Goal: Task Accomplishment & Management: Manage account settings

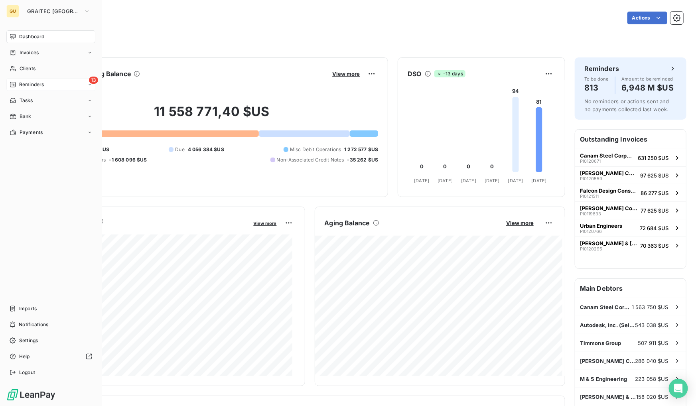
click at [36, 81] on span "Reminders" at bounding box center [31, 84] width 25 height 7
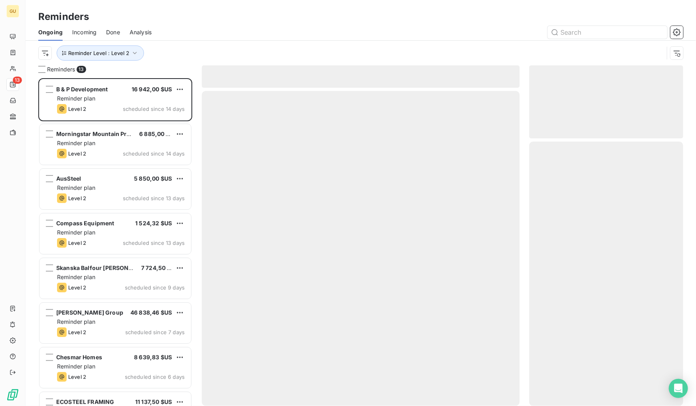
scroll to position [323, 148]
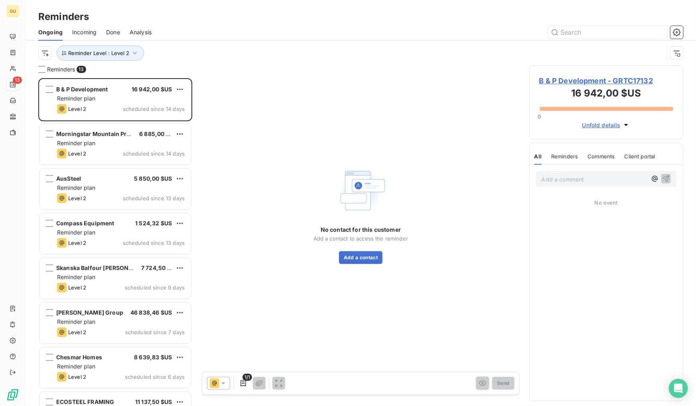
click at [112, 33] on span "Done" at bounding box center [113, 32] width 14 height 8
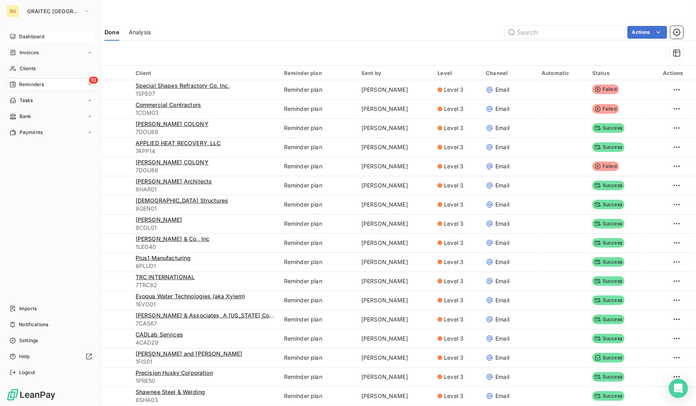
click at [33, 34] on span "Dashboard" at bounding box center [31, 36] width 25 height 7
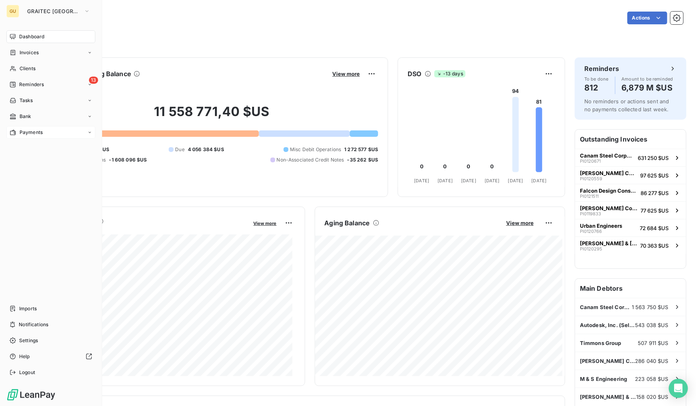
click at [36, 130] on span "Payments" at bounding box center [31, 132] width 23 height 7
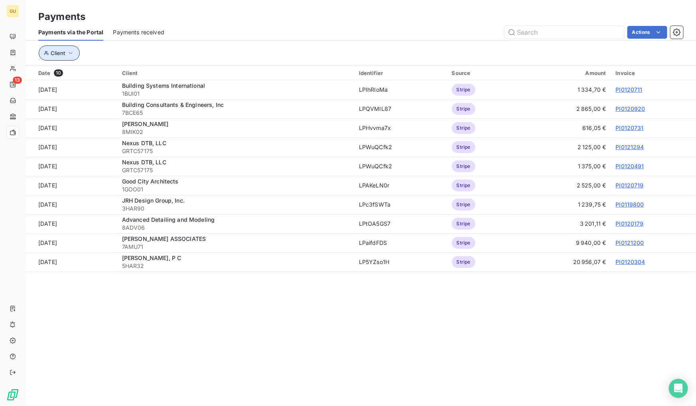
click at [61, 50] on span "Client" at bounding box center [58, 53] width 14 height 6
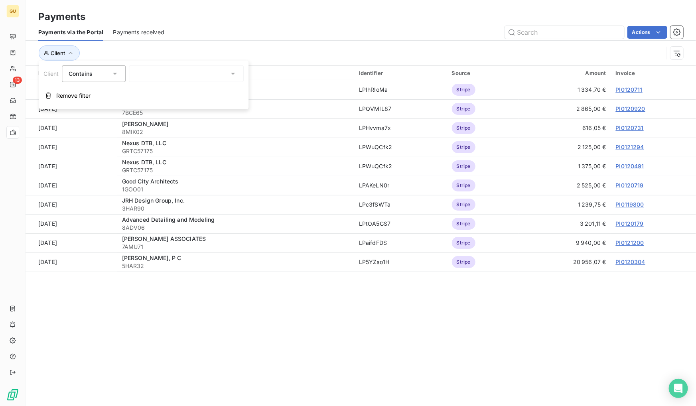
click at [246, 26] on div "Actions" at bounding box center [428, 32] width 509 height 13
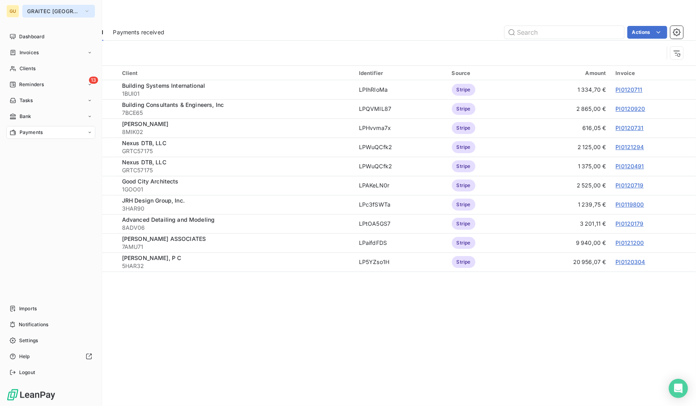
click at [40, 9] on span "GRAITEC [GEOGRAPHIC_DATA]" at bounding box center [53, 11] width 53 height 6
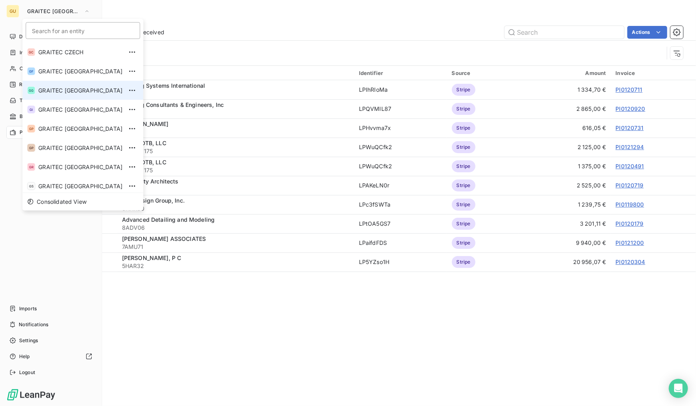
scroll to position [6, 0]
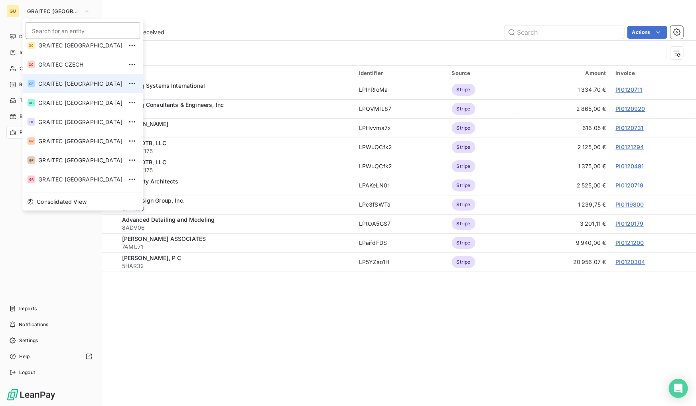
click at [84, 88] on li "GF GRAITEC FRANCE" at bounding box center [82, 83] width 121 height 19
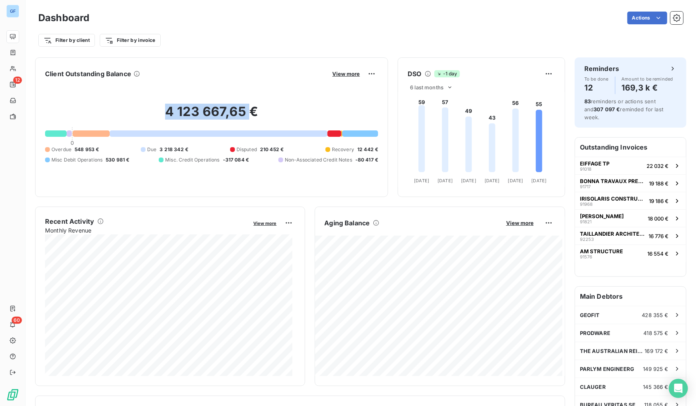
drag, startPoint x: 162, startPoint y: 110, endPoint x: 247, endPoint y: 112, distance: 85.0
click at [247, 112] on h2 "4 123 667,65 €" at bounding box center [211, 116] width 333 height 24
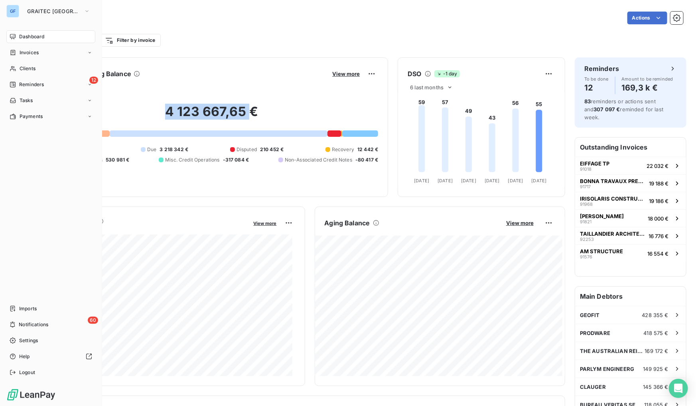
click at [24, 109] on nav "Dashboard Invoices Clients 12 Reminders Tasks Payments" at bounding box center [50, 76] width 89 height 93
click at [24, 113] on span "Payments" at bounding box center [31, 116] width 23 height 7
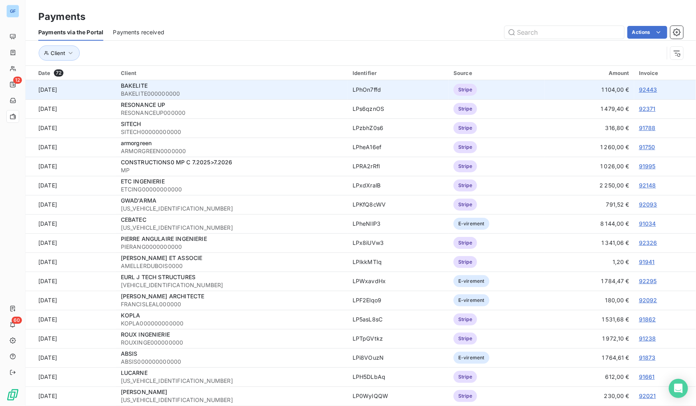
click at [644, 88] on link "92443" at bounding box center [648, 89] width 18 height 7
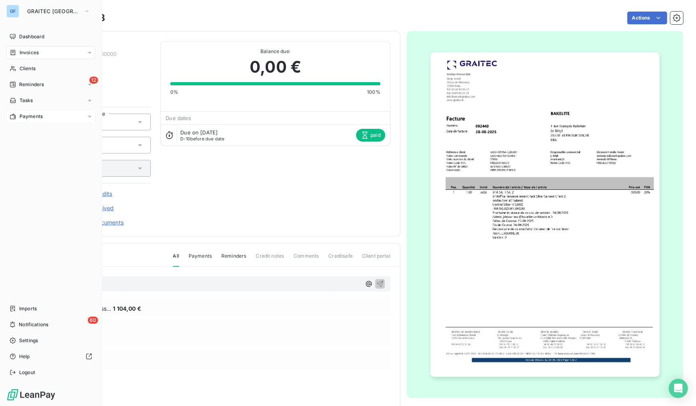
click at [31, 118] on span "Payments" at bounding box center [31, 116] width 23 height 7
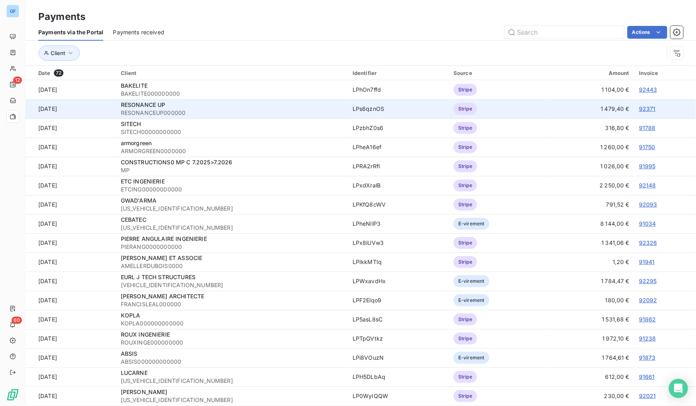
click at [642, 108] on link "92371" at bounding box center [647, 108] width 17 height 7
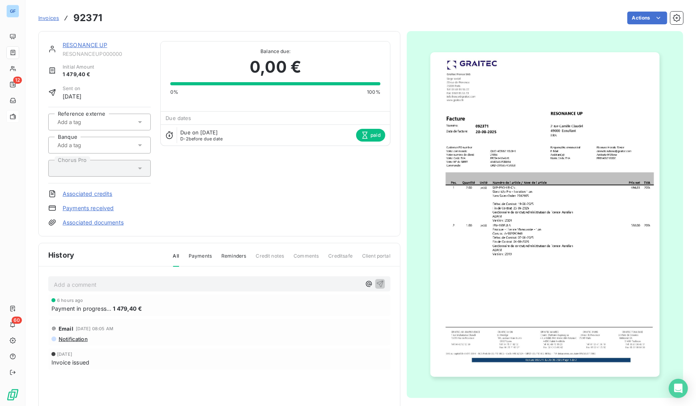
click at [69, 338] on span "Notification" at bounding box center [73, 339] width 30 height 6
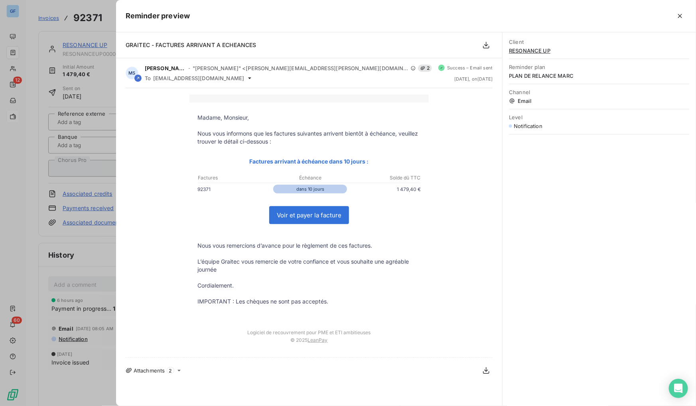
click at [8, 258] on div at bounding box center [348, 203] width 696 height 406
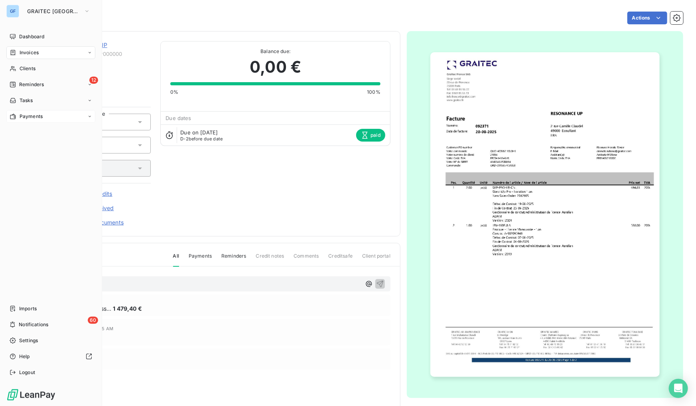
click at [28, 120] on span "Payments" at bounding box center [31, 116] width 23 height 7
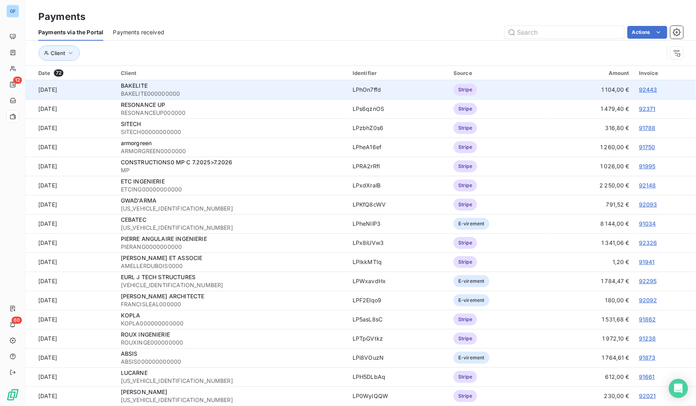
click at [148, 83] on span "BAKELITE" at bounding box center [134, 85] width 27 height 7
click at [146, 91] on span "BAKELITE000000000" at bounding box center [232, 94] width 222 height 8
click at [649, 87] on link "92443" at bounding box center [648, 89] width 18 height 7
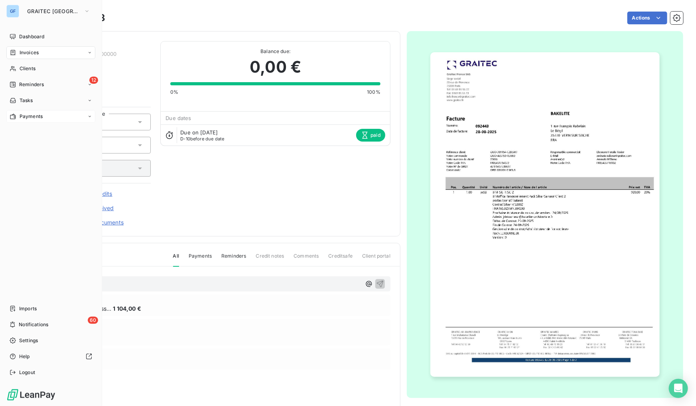
click at [29, 121] on div "Payments" at bounding box center [50, 116] width 89 height 13
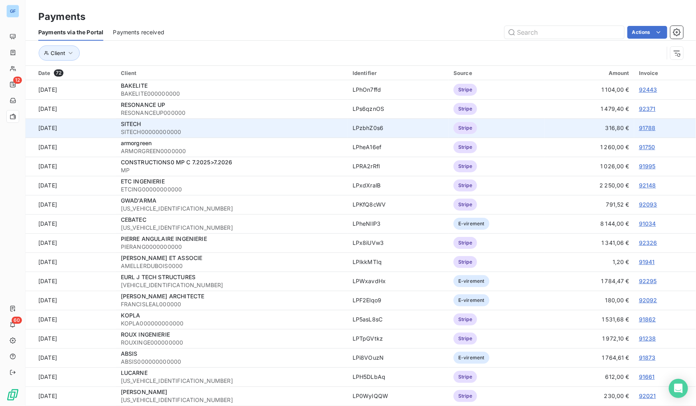
click at [639, 129] on link "91788" at bounding box center [647, 127] width 17 height 7
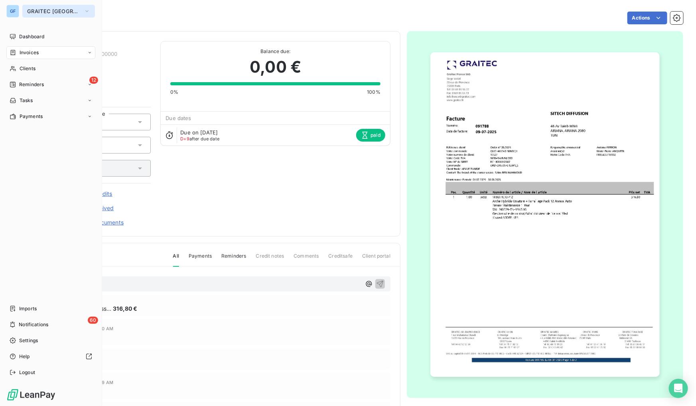
click at [51, 9] on span "GRAITEC [GEOGRAPHIC_DATA]" at bounding box center [53, 11] width 53 height 6
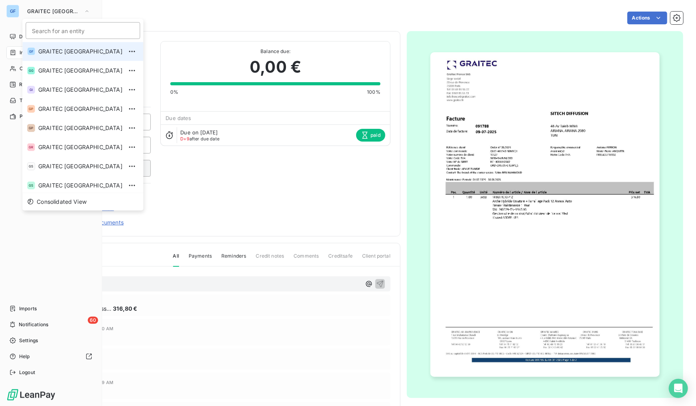
scroll to position [72, 0]
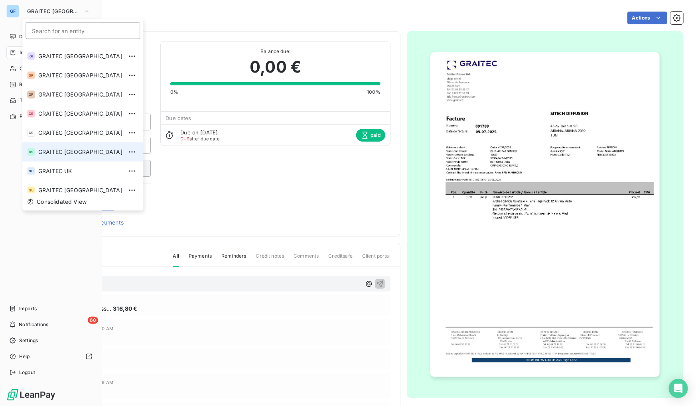
click at [70, 154] on span "GRAITEC [GEOGRAPHIC_DATA]" at bounding box center [80, 152] width 84 height 8
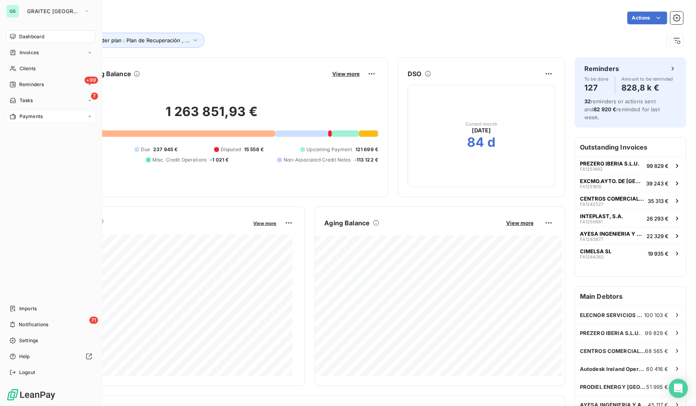
click at [28, 113] on span "Payments" at bounding box center [31, 116] width 23 height 7
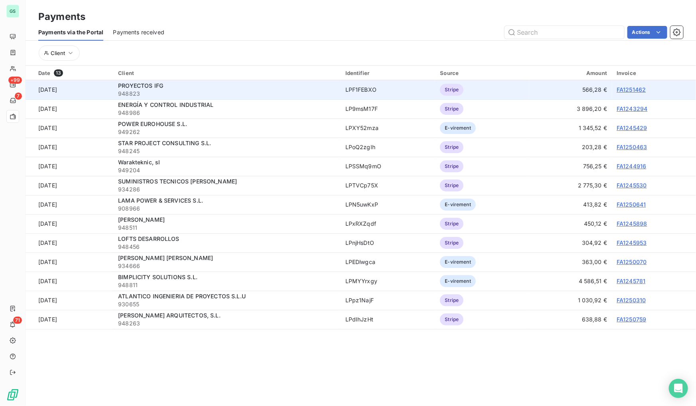
click at [623, 88] on link "FA1251462" at bounding box center [631, 89] width 29 height 7
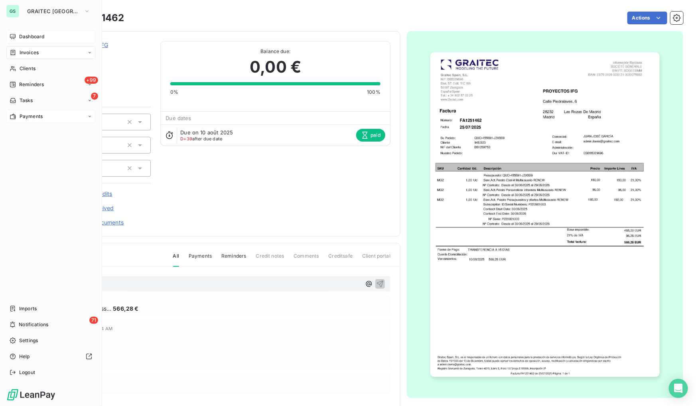
click at [36, 37] on span "Dashboard" at bounding box center [31, 36] width 25 height 7
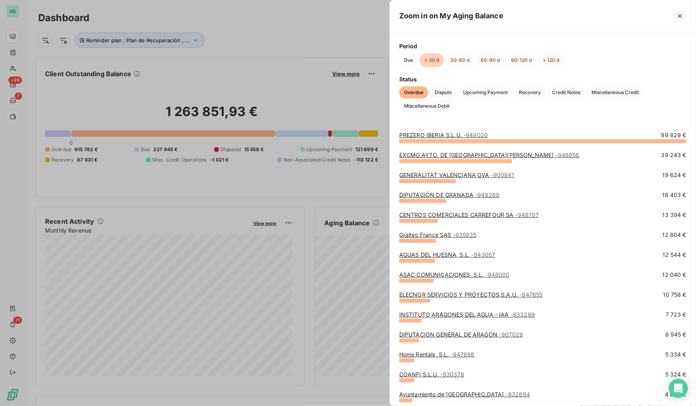
click at [448, 136] on link "PREZERO IBERIA S.L.U. - 949020" at bounding box center [443, 135] width 89 height 7
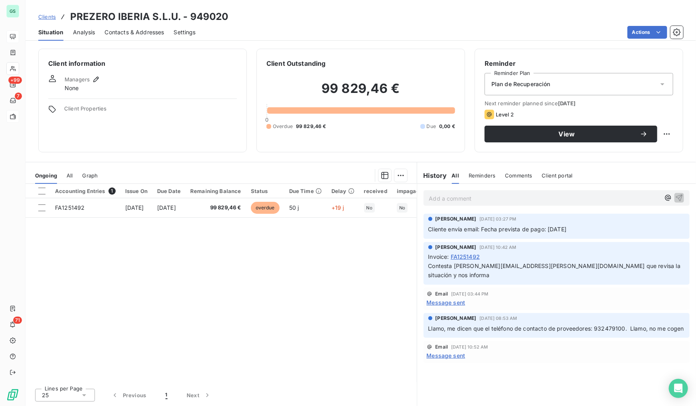
click at [126, 32] on span "Contacts & Addresses" at bounding box center [134, 32] width 59 height 8
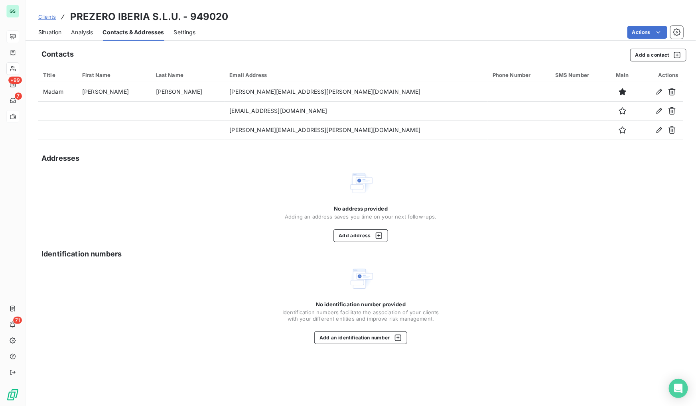
click at [46, 34] on span "Situation" at bounding box center [49, 32] width 23 height 8
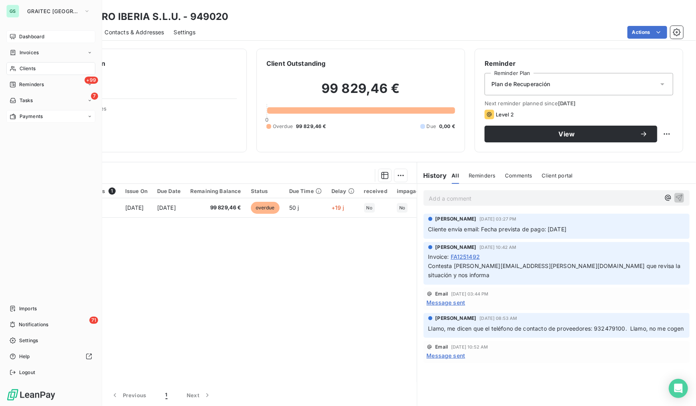
click at [18, 37] on div "Dashboard" at bounding box center [50, 36] width 89 height 13
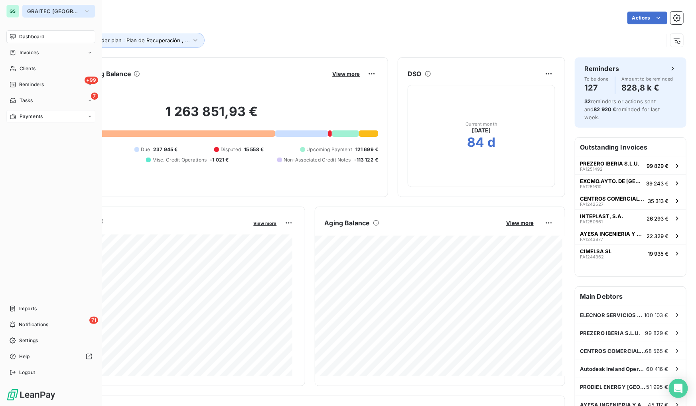
click at [36, 11] on span "GRAITEC [GEOGRAPHIC_DATA]" at bounding box center [53, 11] width 53 height 6
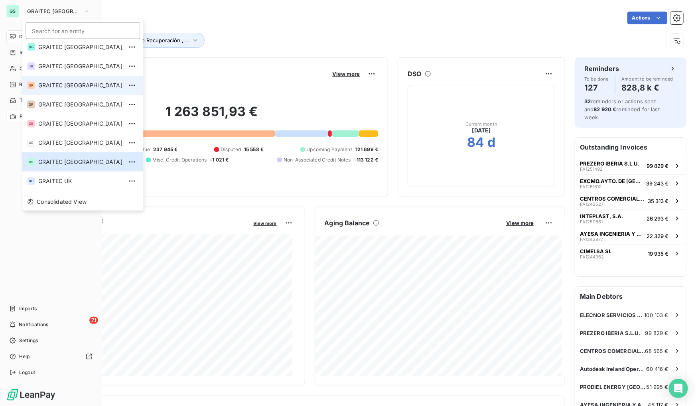
scroll to position [79, 0]
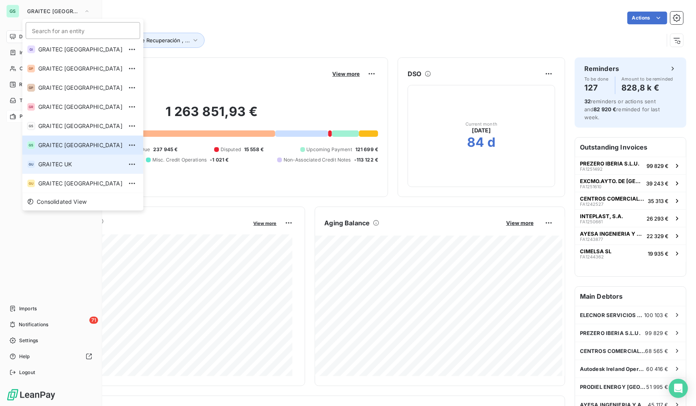
click at [64, 165] on span "GRAITEC UK" at bounding box center [80, 164] width 84 height 8
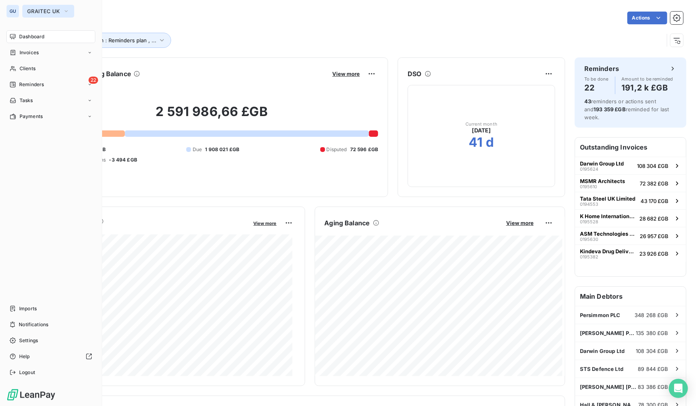
click at [39, 10] on span "GRAITEC UK" at bounding box center [43, 11] width 33 height 6
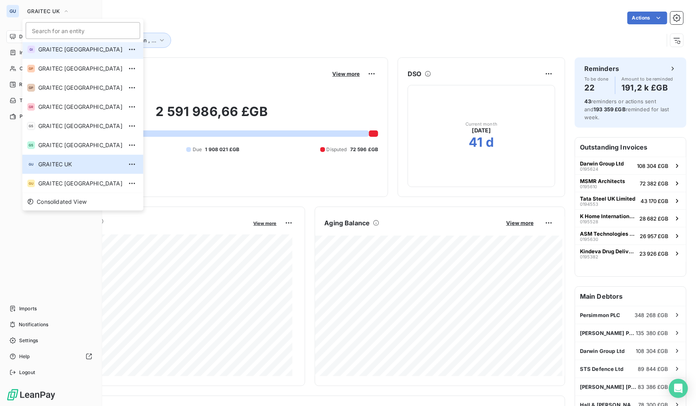
click at [59, 50] on span "GRAITEC [GEOGRAPHIC_DATA]" at bounding box center [80, 49] width 84 height 8
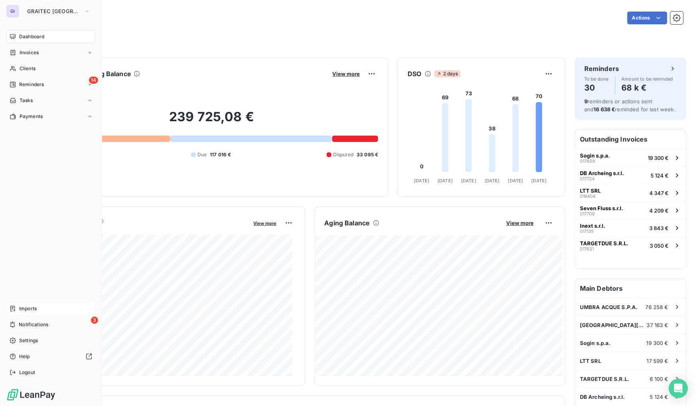
click at [32, 308] on span "Imports" at bounding box center [28, 308] width 18 height 7
click at [51, 8] on span "GRAITEC [GEOGRAPHIC_DATA]" at bounding box center [53, 11] width 53 height 6
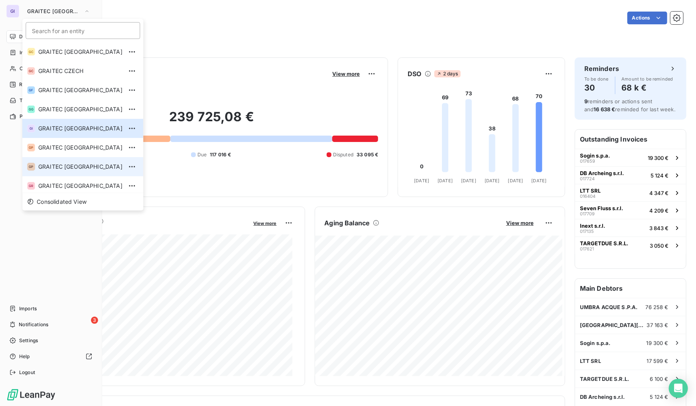
click at [82, 164] on span "GRAITEC [GEOGRAPHIC_DATA]" at bounding box center [80, 167] width 84 height 8
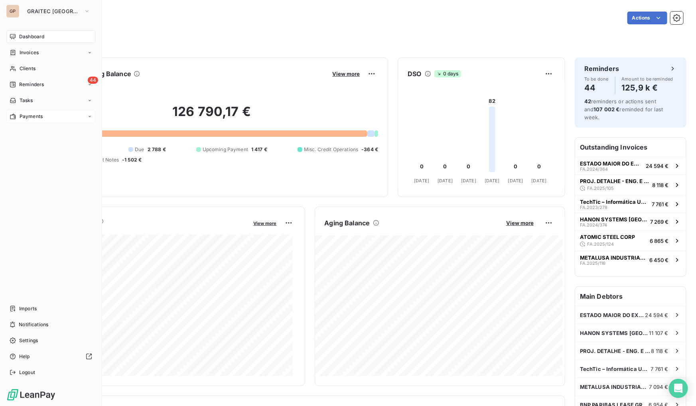
click at [27, 113] on span "Payments" at bounding box center [31, 116] width 23 height 7
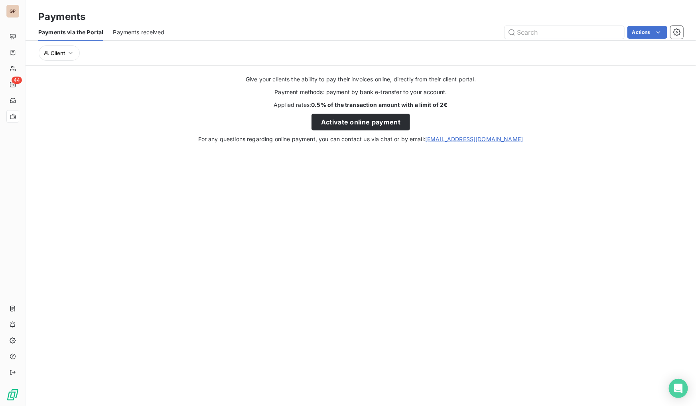
click at [128, 29] on span "Payments received" at bounding box center [138, 32] width 51 height 8
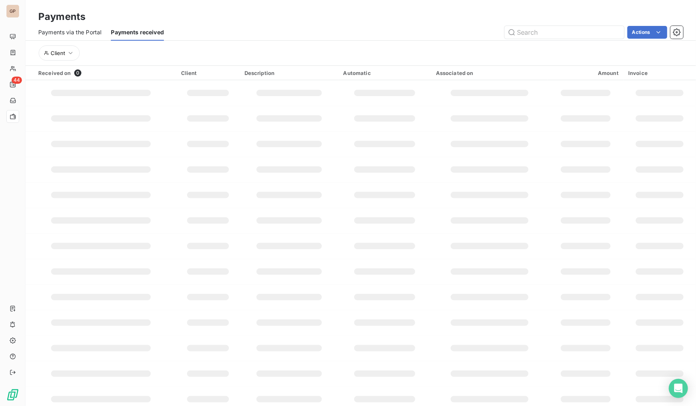
click at [73, 28] on div "Payments via the Portal" at bounding box center [69, 32] width 63 height 17
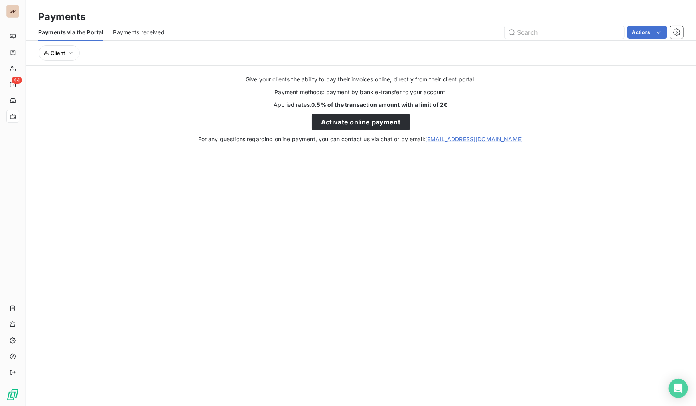
click at [328, 131] on div "Give your clients the ability to pay their invoices online, directly from their…" at bounding box center [361, 109] width 671 height 68
click at [328, 120] on button "Activate online payment" at bounding box center [361, 122] width 99 height 17
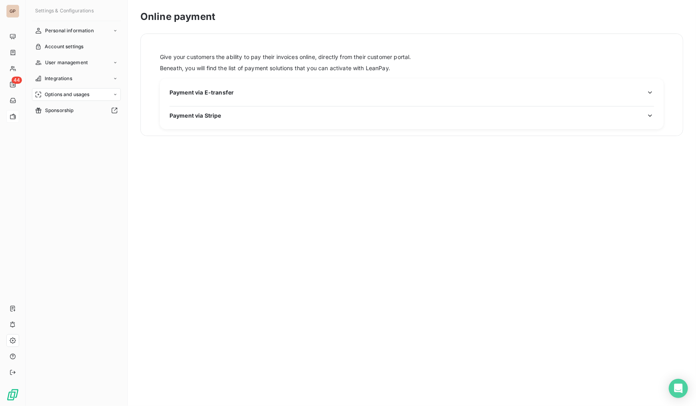
click at [202, 111] on span "Payment via Stripe" at bounding box center [196, 115] width 52 height 8
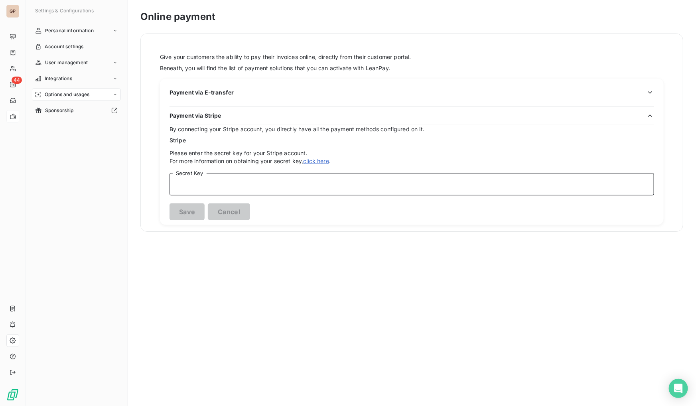
click at [199, 182] on input "Secret Key" at bounding box center [412, 184] width 485 height 22
paste input "rk_live_51PRYnPQbD1nulqWIRA1gYiezhvgbRUyQhcMwQUkyX8YvPWCqLGMSdArKCtv6Bxdsre08dt…"
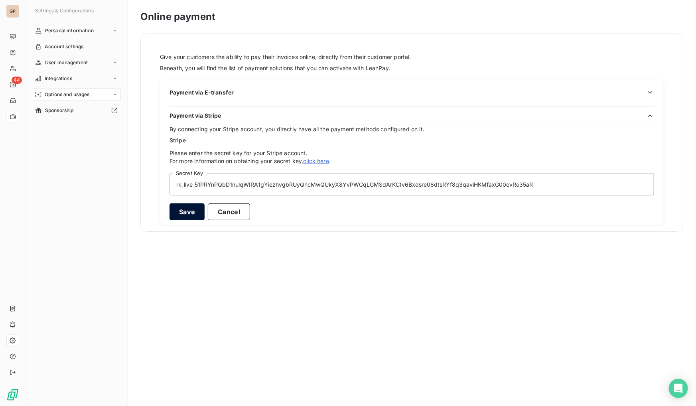
click at [175, 216] on button "Save" at bounding box center [187, 211] width 35 height 17
type input "···············································································…"
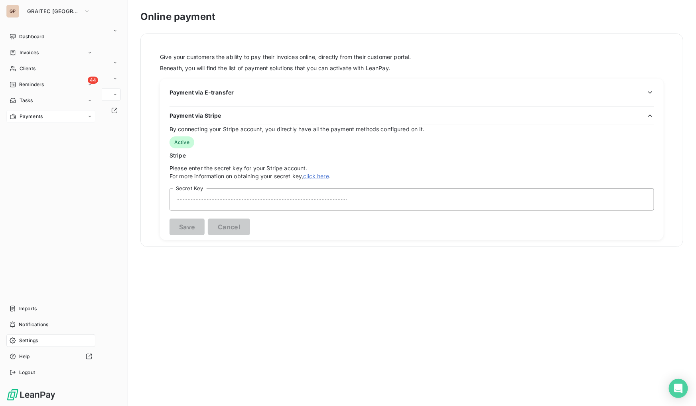
click at [27, 339] on span "Settings" at bounding box center [28, 340] width 19 height 7
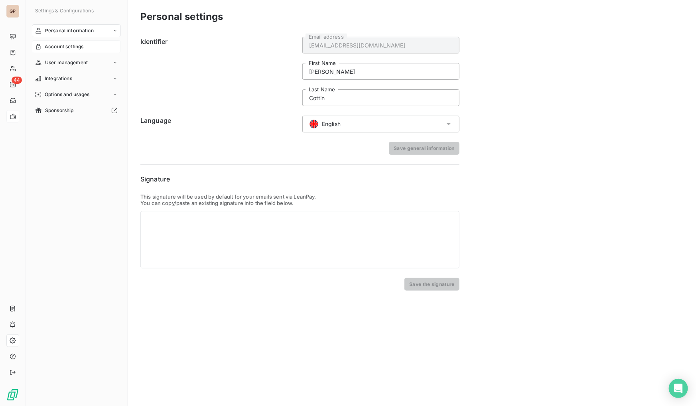
click at [64, 45] on span "Account settings" at bounding box center [64, 46] width 39 height 7
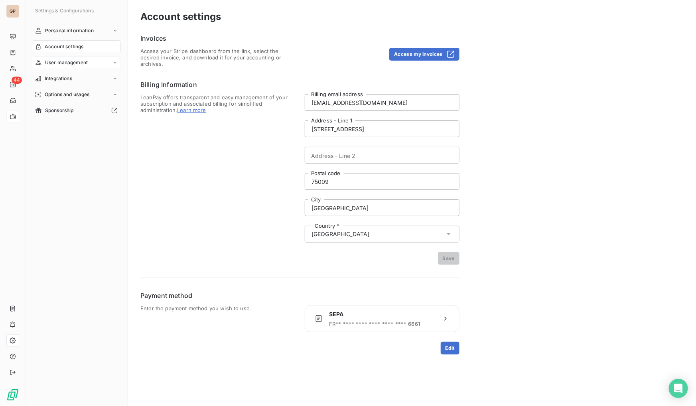
click at [63, 62] on span "User management" at bounding box center [66, 62] width 43 height 7
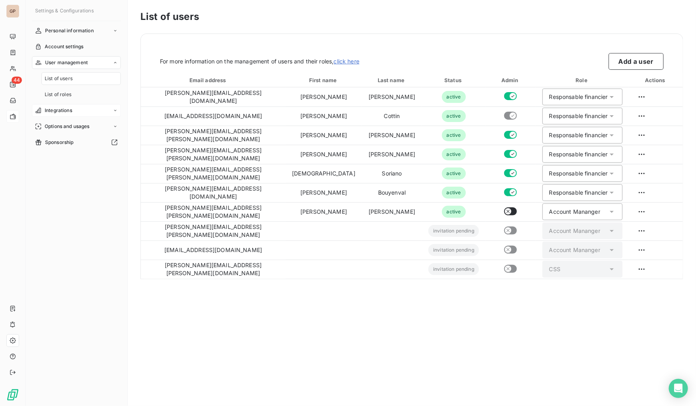
click at [67, 107] on span "Integrations" at bounding box center [59, 110] width 28 height 7
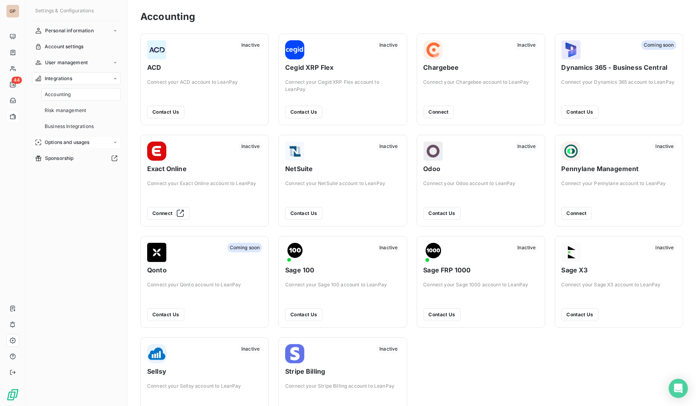
click at [67, 144] on span "Options and usages" at bounding box center [67, 142] width 45 height 7
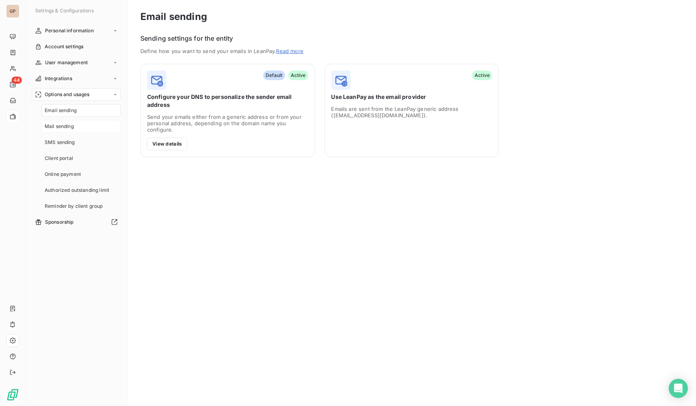
click at [57, 128] on span "Mail sending" at bounding box center [59, 126] width 29 height 7
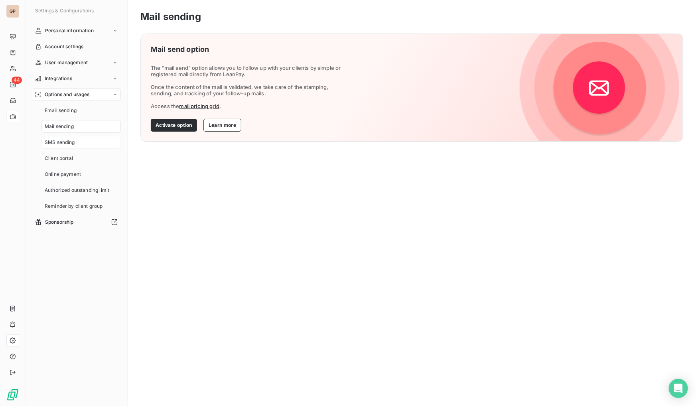
click at [58, 145] on span "SMS sending" at bounding box center [60, 142] width 30 height 7
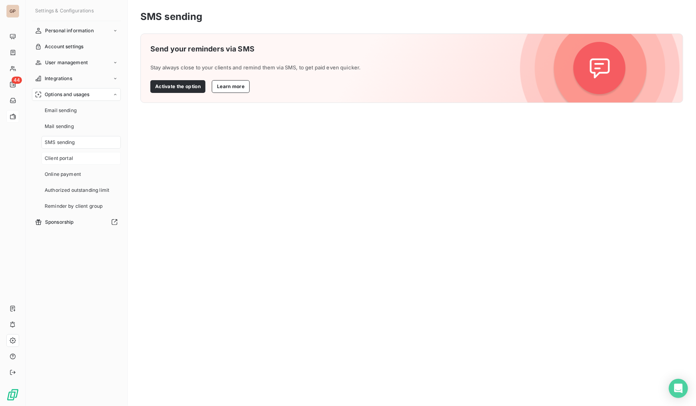
click at [58, 158] on span "Client portal" at bounding box center [59, 158] width 28 height 7
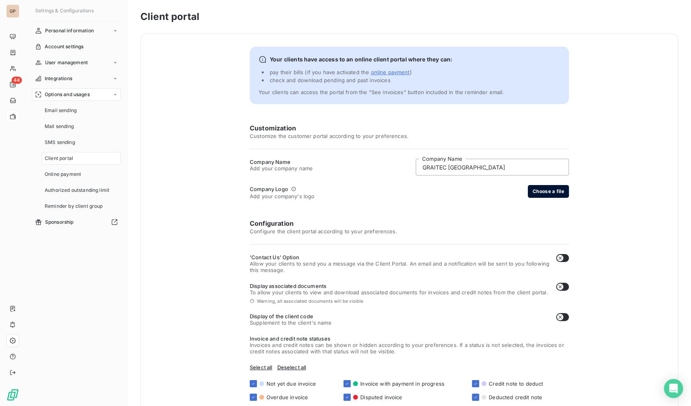
click at [536, 193] on button "Choose a file" at bounding box center [548, 191] width 41 height 13
click at [557, 256] on icon "button" at bounding box center [560, 258] width 6 height 6
checkbox input "true"
click at [557, 288] on icon "button" at bounding box center [560, 287] width 6 height 6
checkbox input "true"
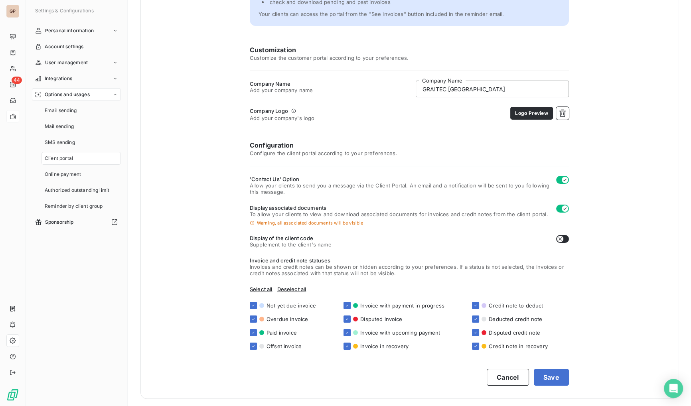
scroll to position [80, 0]
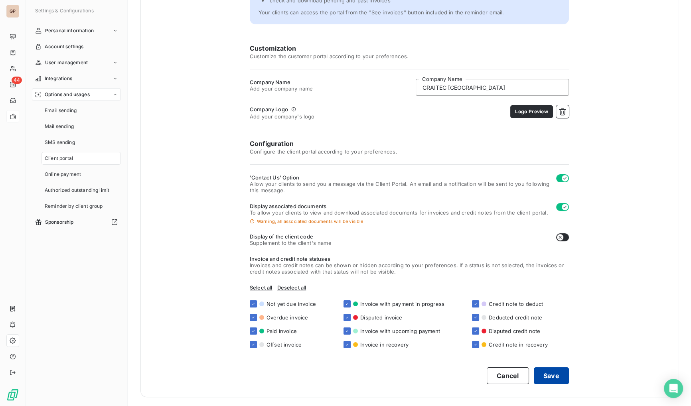
click at [545, 374] on button "Save" at bounding box center [551, 375] width 35 height 17
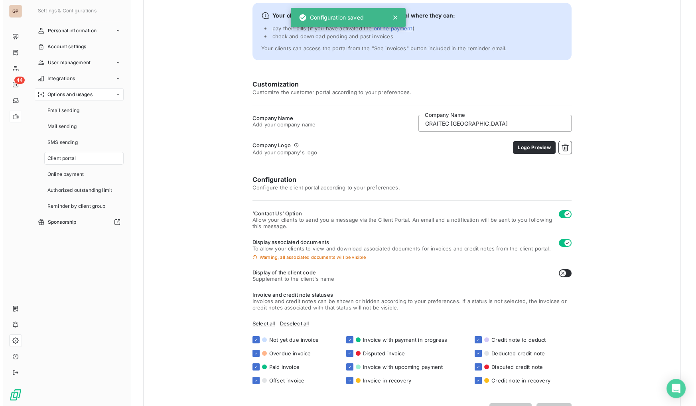
scroll to position [0, 0]
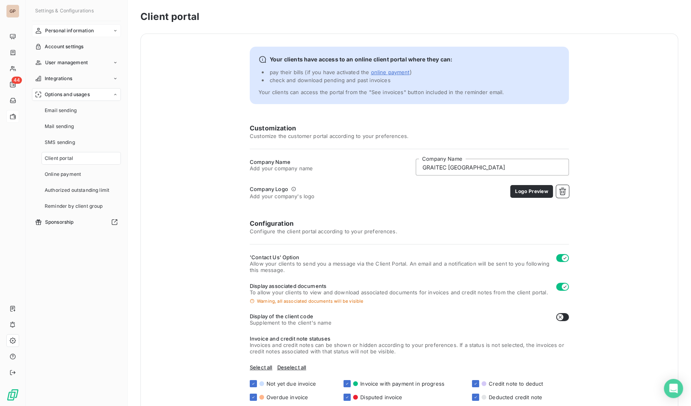
click at [59, 29] on span "Personal information" at bounding box center [69, 30] width 49 height 7
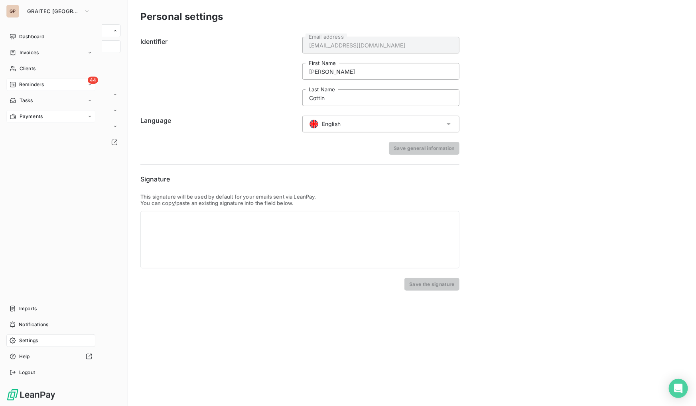
click at [24, 80] on div "44 Reminders" at bounding box center [50, 84] width 89 height 13
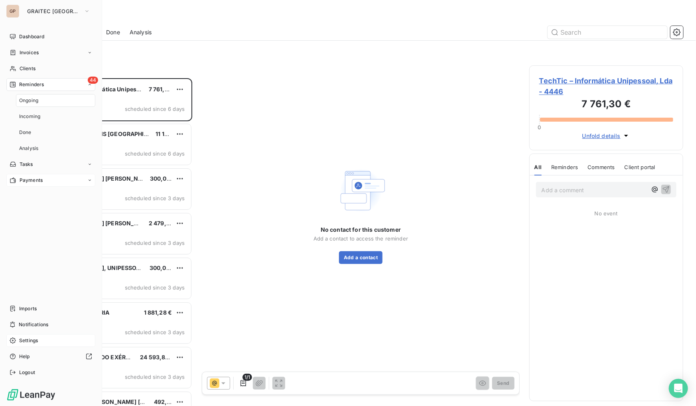
scroll to position [323, 148]
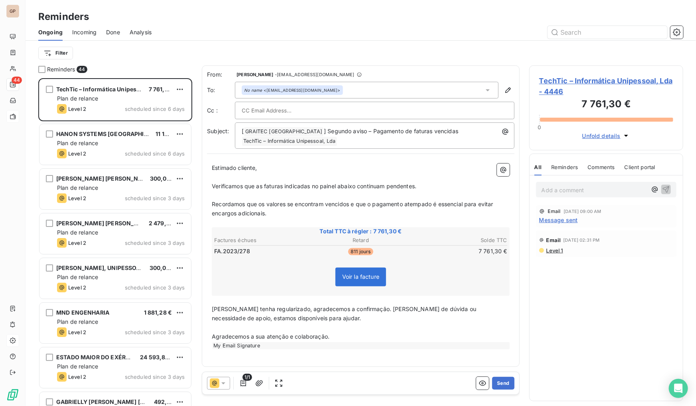
click at [108, 32] on span "Done" at bounding box center [113, 32] width 14 height 8
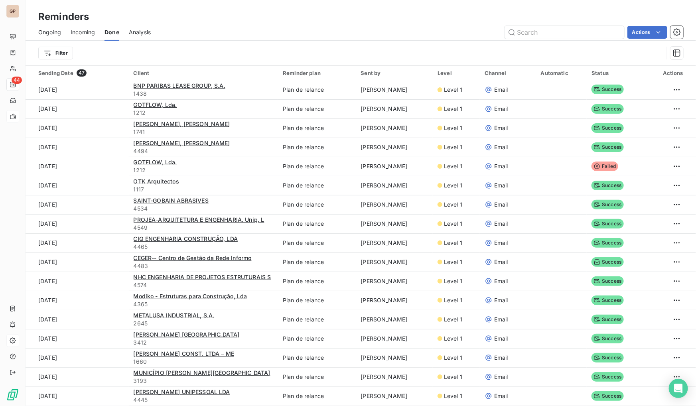
click at [83, 30] on span "Incoming" at bounding box center [83, 32] width 24 height 8
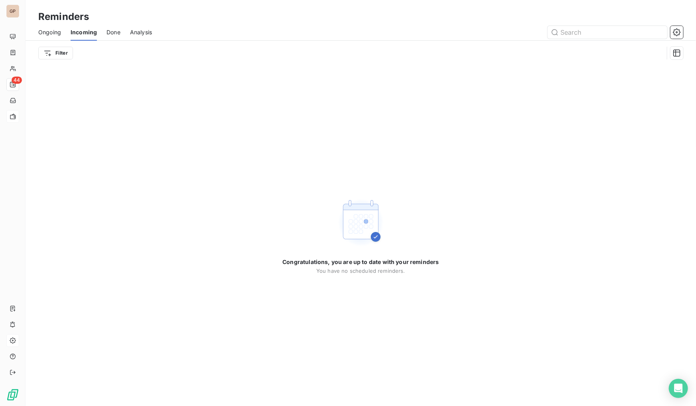
click at [47, 30] on span "Ongoing" at bounding box center [49, 32] width 23 height 8
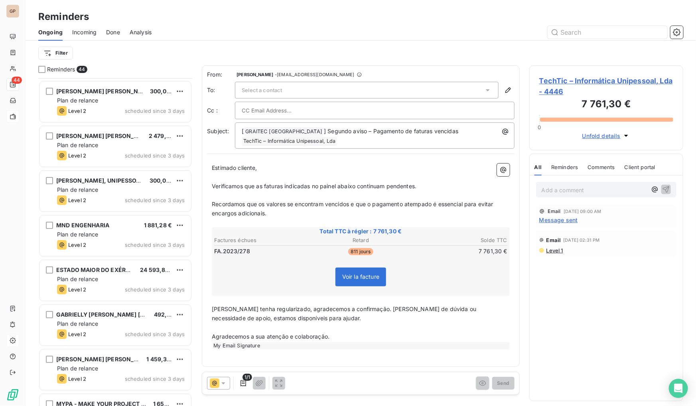
scroll to position [327, 0]
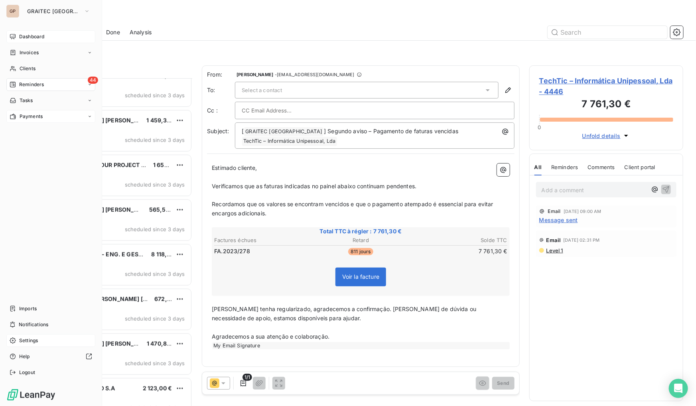
click at [28, 34] on span "Dashboard" at bounding box center [31, 36] width 25 height 7
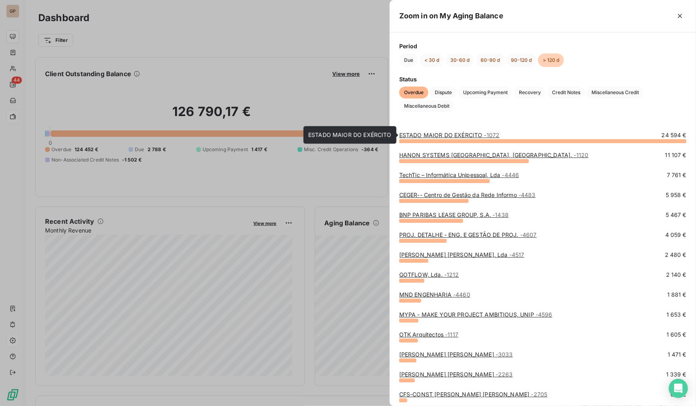
click at [432, 136] on link "ESTADO MAIOR DO EXÉRCITO - 1072" at bounding box center [449, 135] width 101 height 7
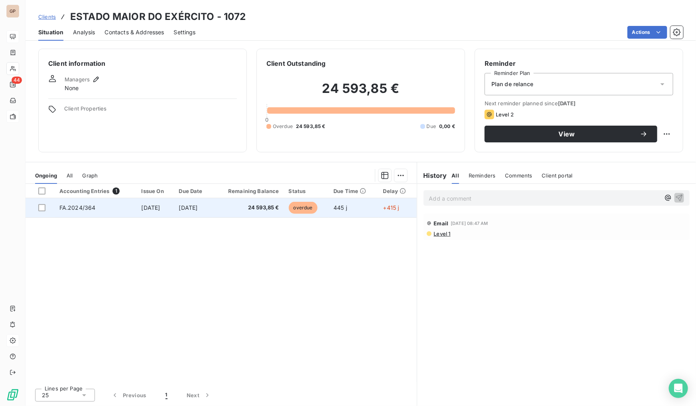
click at [198, 210] on span "[DATE]" at bounding box center [188, 207] width 19 height 7
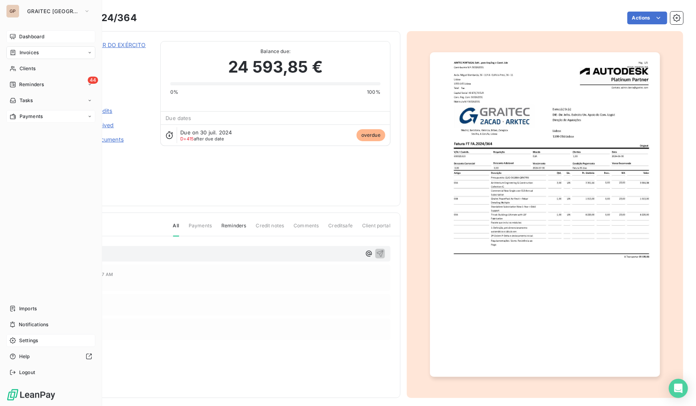
click at [29, 35] on span "Dashboard" at bounding box center [31, 36] width 25 height 7
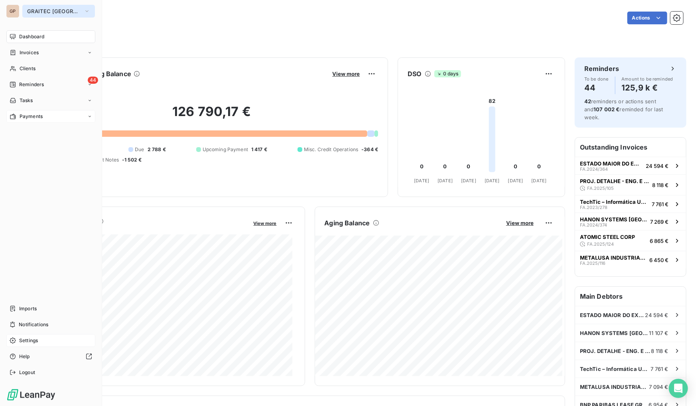
click at [56, 9] on span "GRAITEC [GEOGRAPHIC_DATA]" at bounding box center [53, 11] width 53 height 6
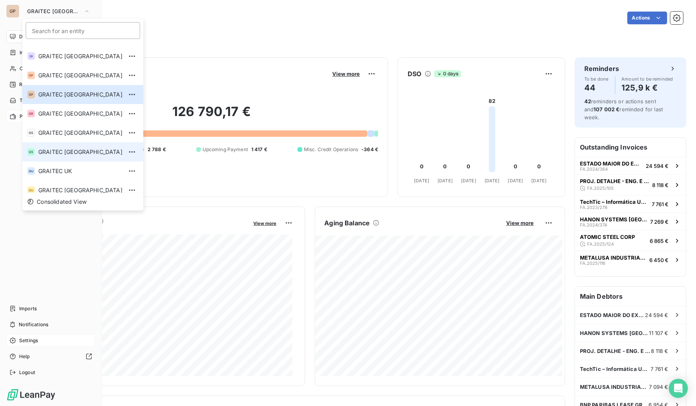
scroll to position [79, 0]
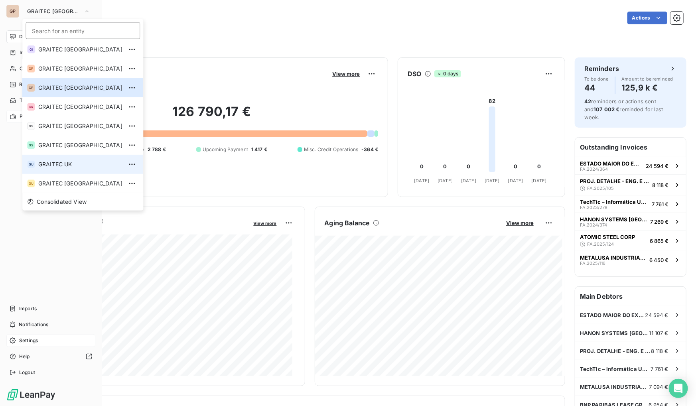
click at [53, 160] on span "GRAITEC UK" at bounding box center [80, 164] width 84 height 8
